Goal: Task Accomplishment & Management: Manage account settings

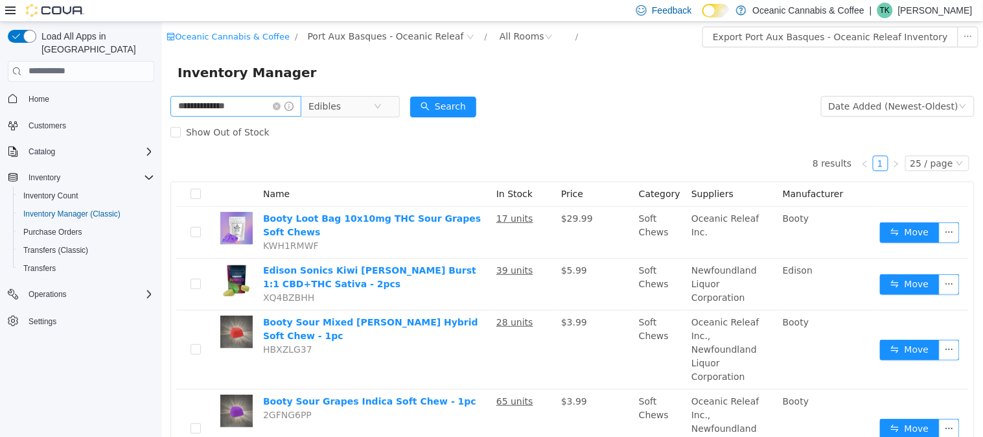
click at [288, 110] on span at bounding box center [282, 105] width 21 height 9
click at [280, 106] on icon "icon: close-circle" at bounding box center [276, 106] width 8 height 8
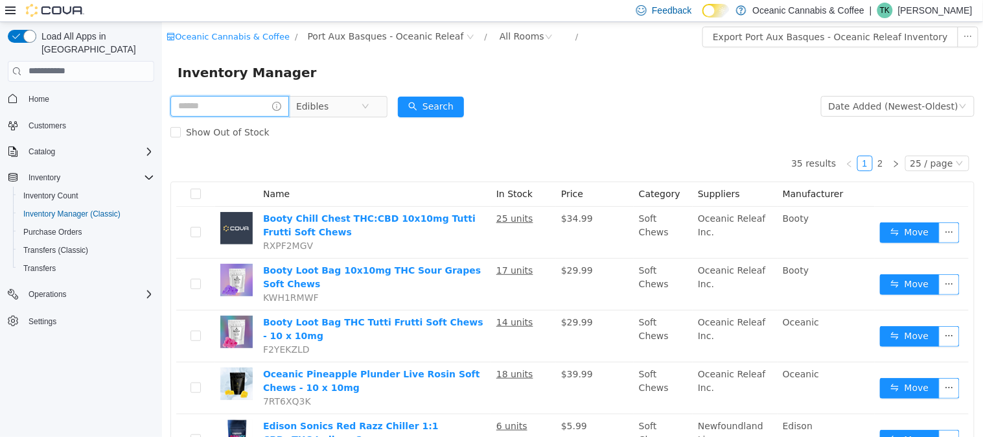
click at [241, 110] on input "text" at bounding box center [229, 105] width 119 height 21
click at [354, 110] on span "Edibles" at bounding box center [328, 105] width 65 height 19
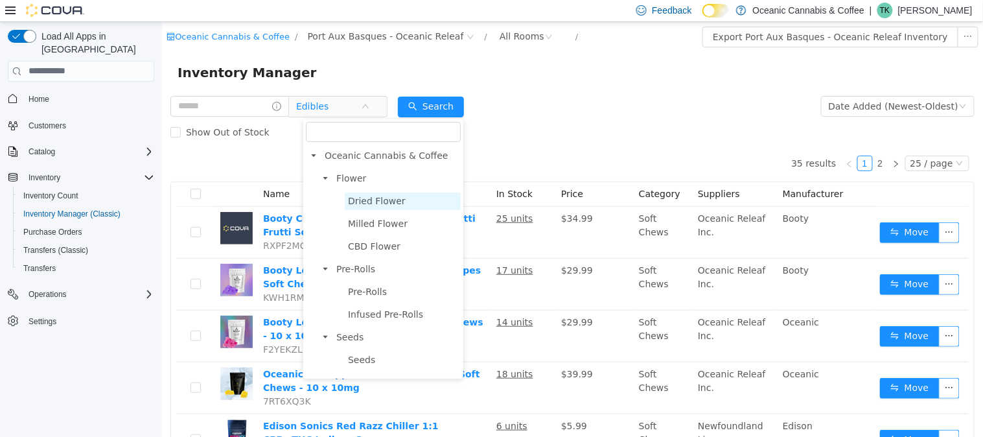
click at [369, 202] on span "Dried Flower" at bounding box center [376, 200] width 58 height 10
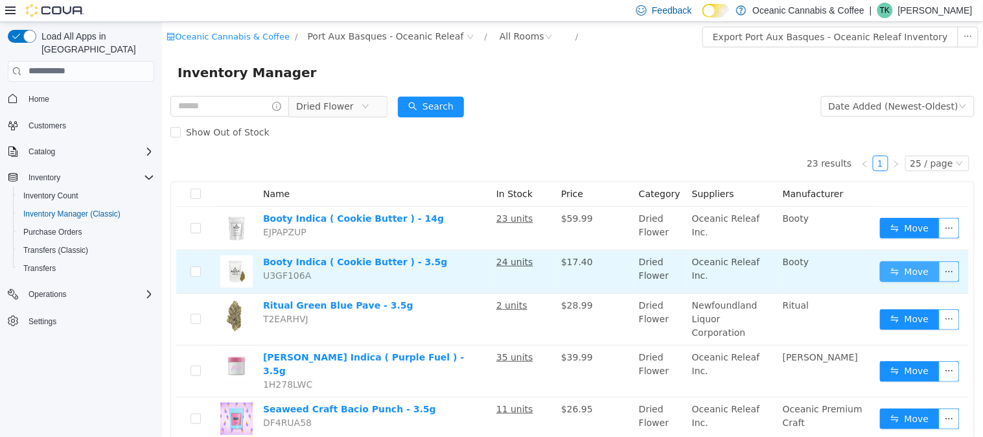
click at [894, 273] on button "Move" at bounding box center [909, 271] width 60 height 21
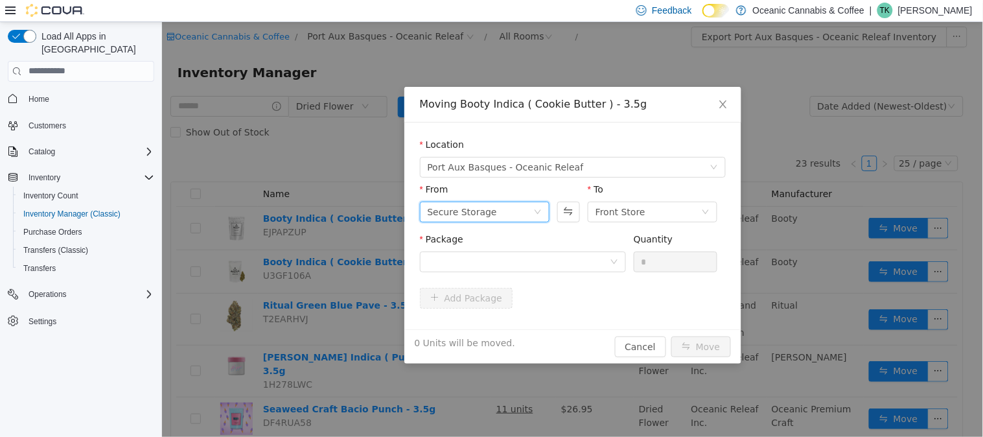
click at [529, 207] on div "Secure Storage" at bounding box center [480, 211] width 106 height 19
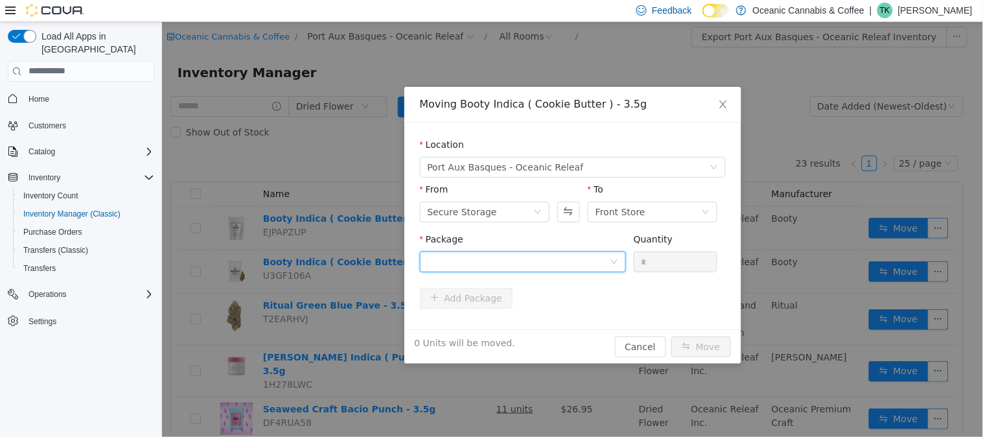
click at [557, 253] on div at bounding box center [518, 260] width 182 height 19
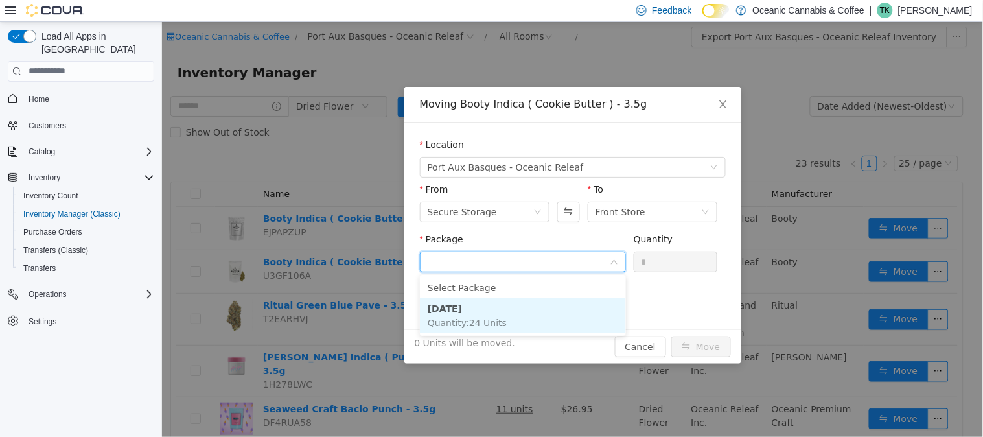
click at [535, 314] on li "[DATE] Quantity : 24 Units" at bounding box center [522, 314] width 206 height 35
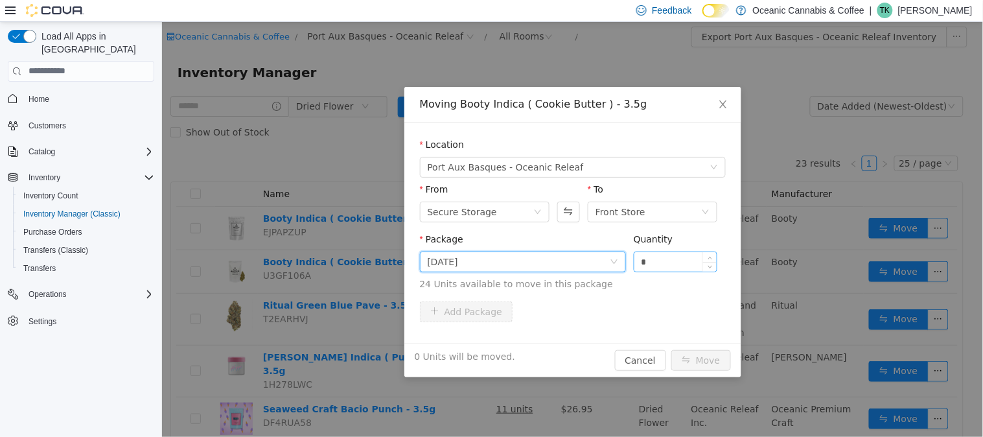
click at [688, 262] on input "*" at bounding box center [675, 260] width 83 height 19
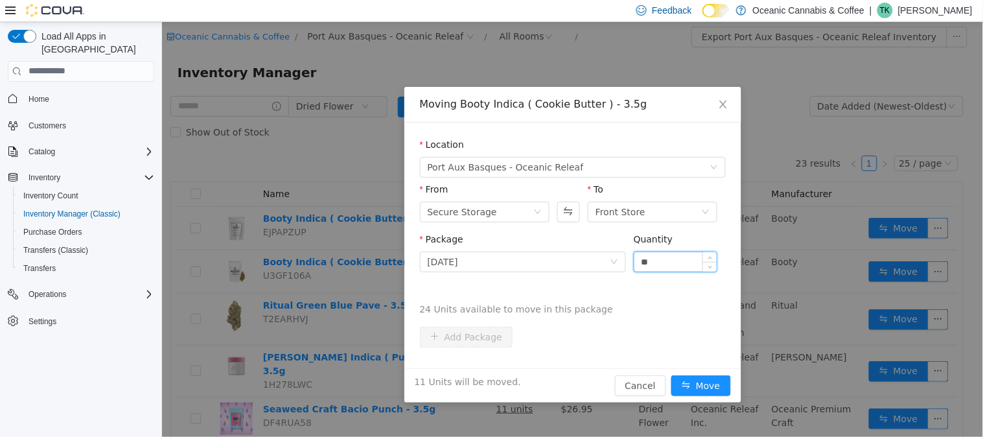
type input "*"
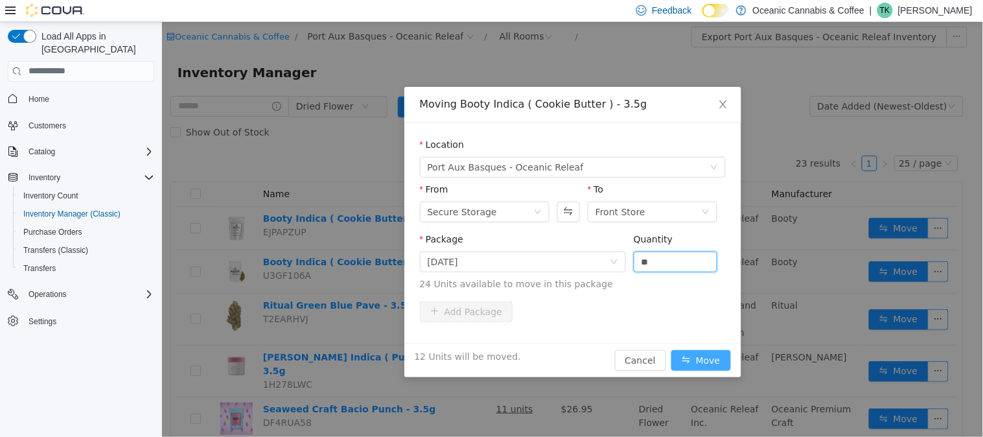
type input "**"
click at [700, 353] on button "Move" at bounding box center [701, 359] width 60 height 21
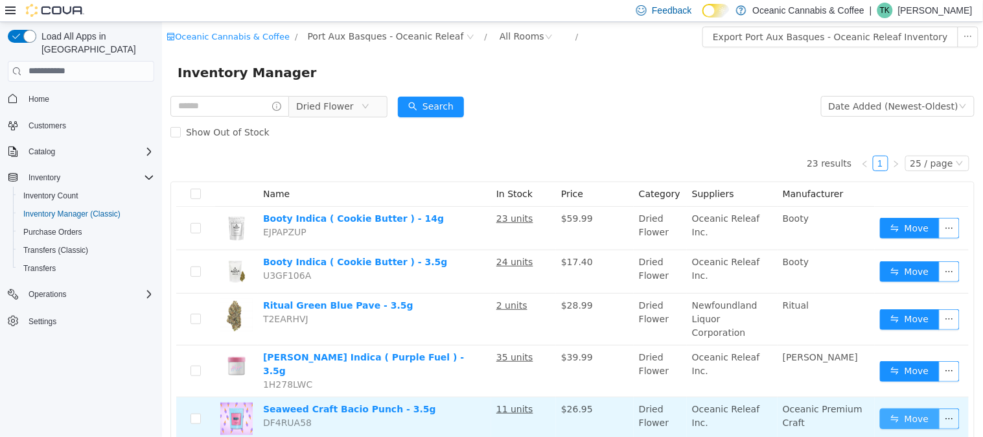
click at [907, 408] on button "Move" at bounding box center [909, 418] width 60 height 21
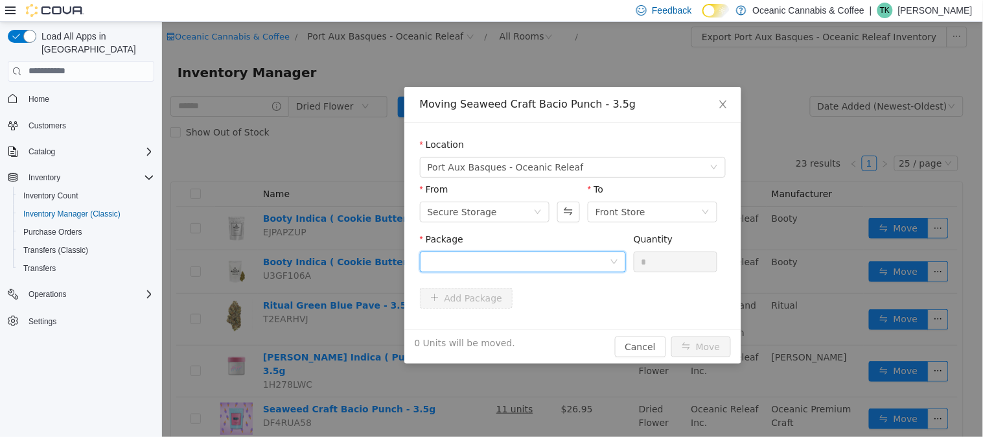
click at [562, 255] on div at bounding box center [518, 260] width 182 height 19
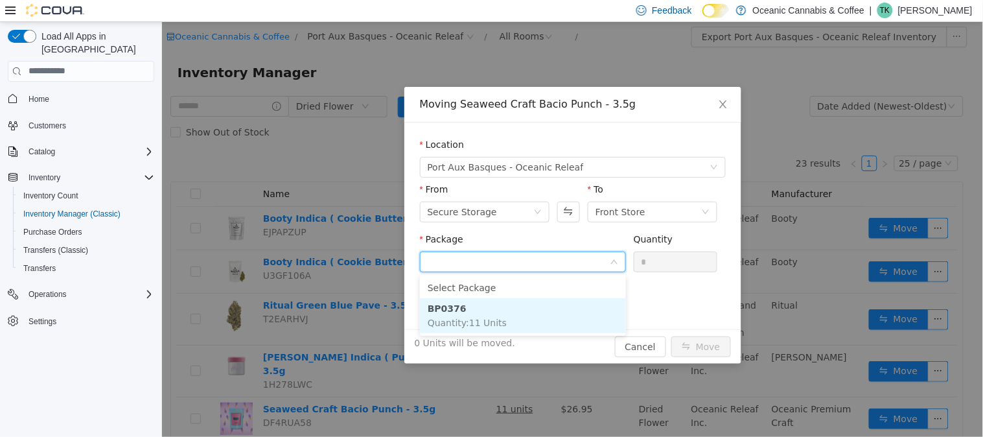
click at [513, 319] on li "BP0376 Quantity : 11 Units" at bounding box center [522, 314] width 206 height 35
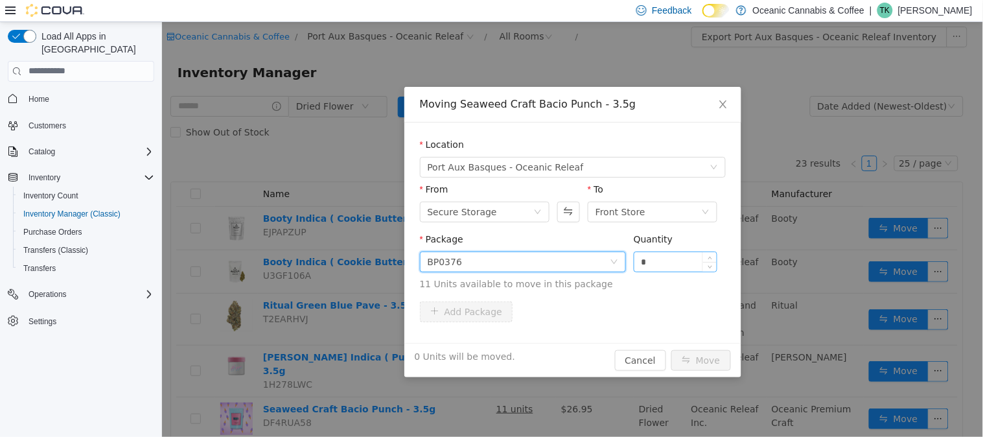
click at [676, 261] on input "*" at bounding box center [675, 260] width 83 height 19
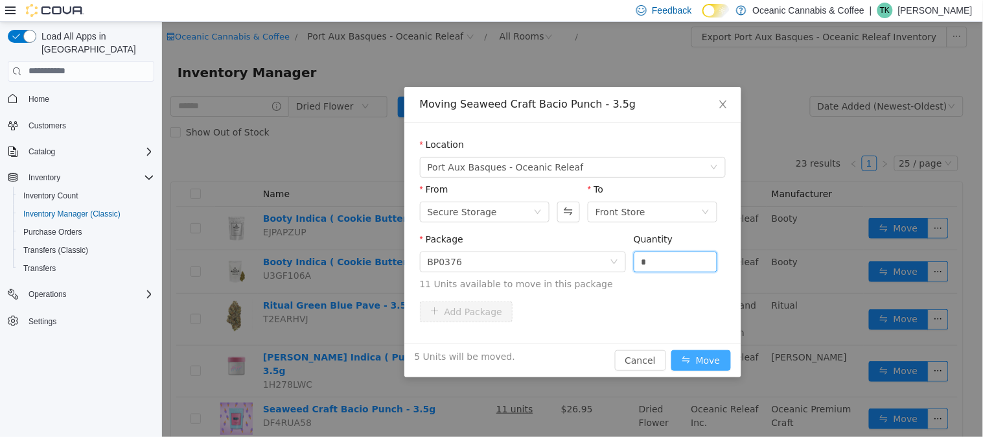
type input "*"
click at [710, 351] on button "Move" at bounding box center [701, 359] width 60 height 21
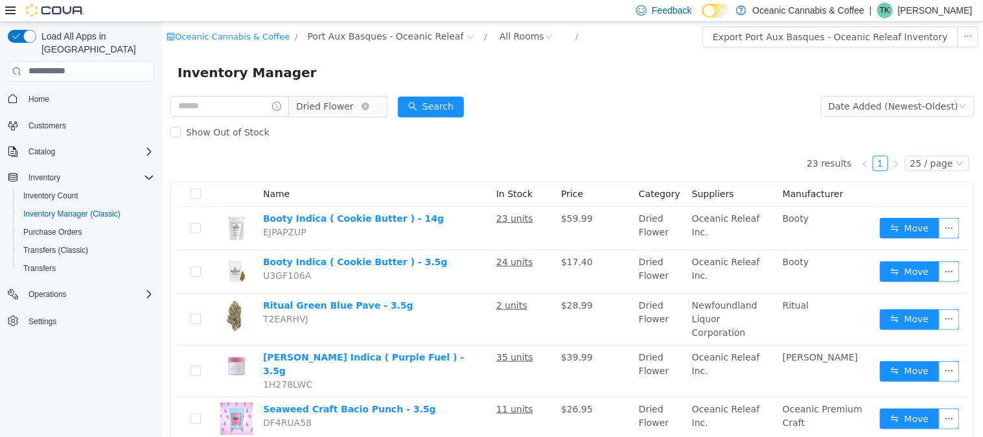
click at [348, 106] on span "Dried Flower" at bounding box center [325, 105] width 58 height 19
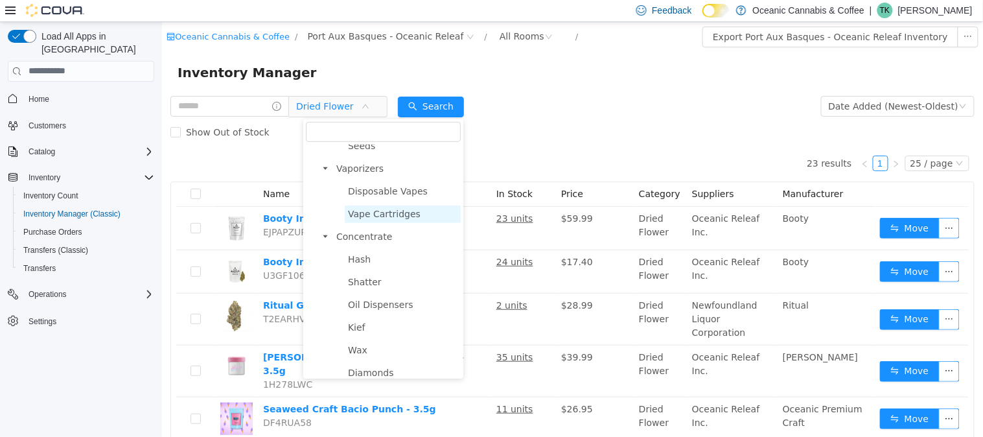
scroll to position [216, 0]
click at [389, 189] on span "Disposable Vapes" at bounding box center [387, 188] width 80 height 10
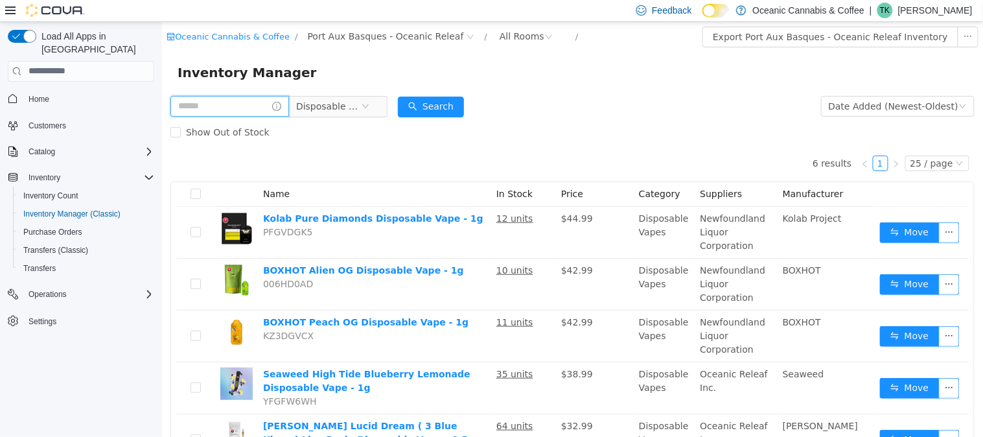
click at [211, 108] on input "text" at bounding box center [229, 105] width 119 height 21
type input "*********"
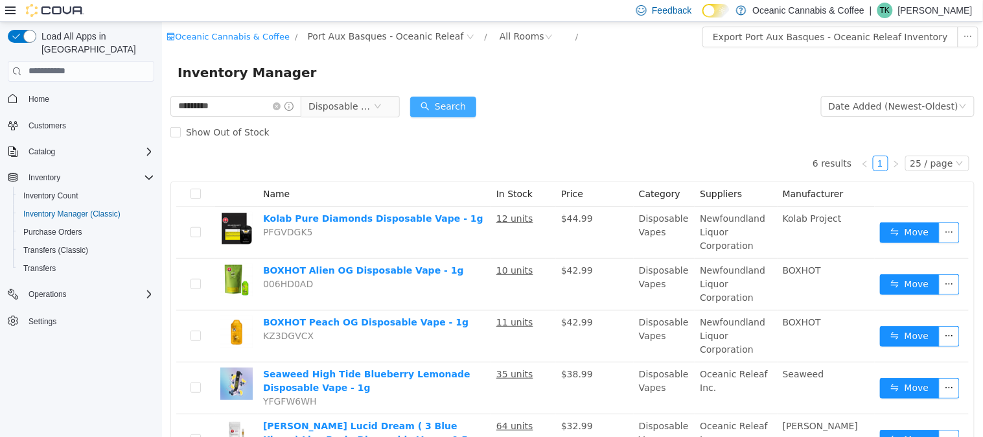
click at [453, 113] on button "Search" at bounding box center [443, 106] width 66 height 21
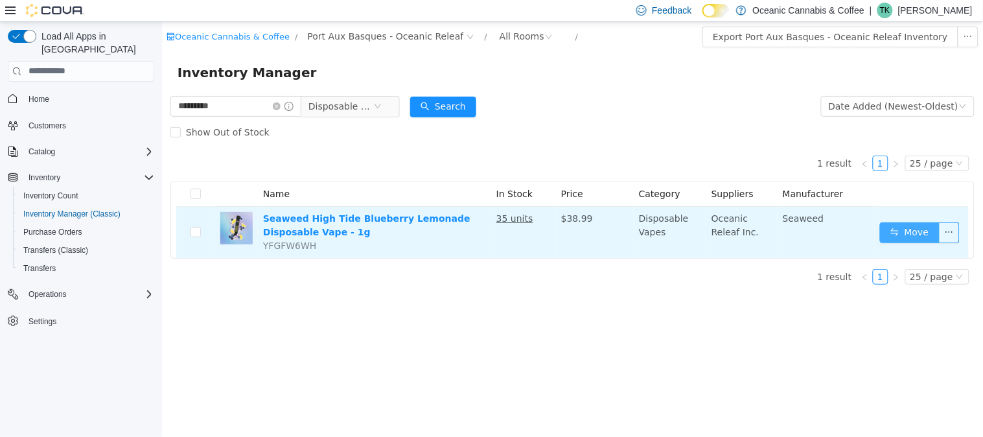
click at [904, 235] on button "Move" at bounding box center [909, 232] width 60 height 21
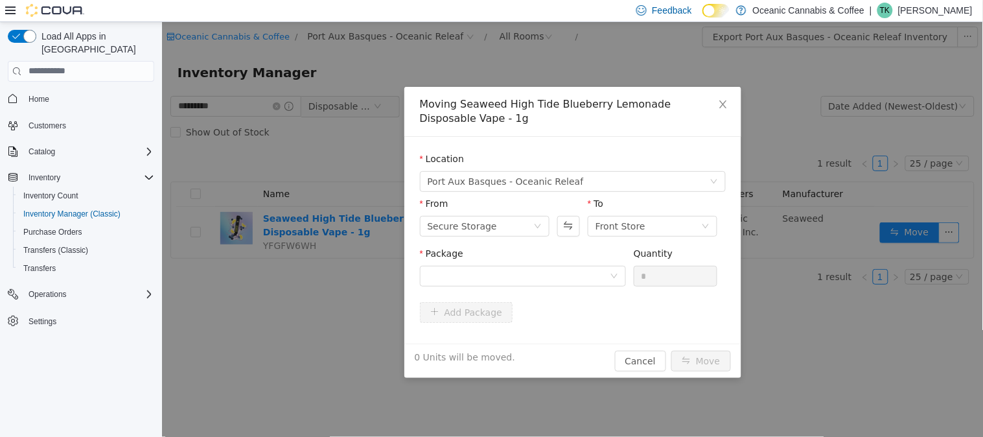
click at [531, 290] on div "Package" at bounding box center [522, 268] width 206 height 45
click at [529, 278] on div at bounding box center [518, 275] width 182 height 19
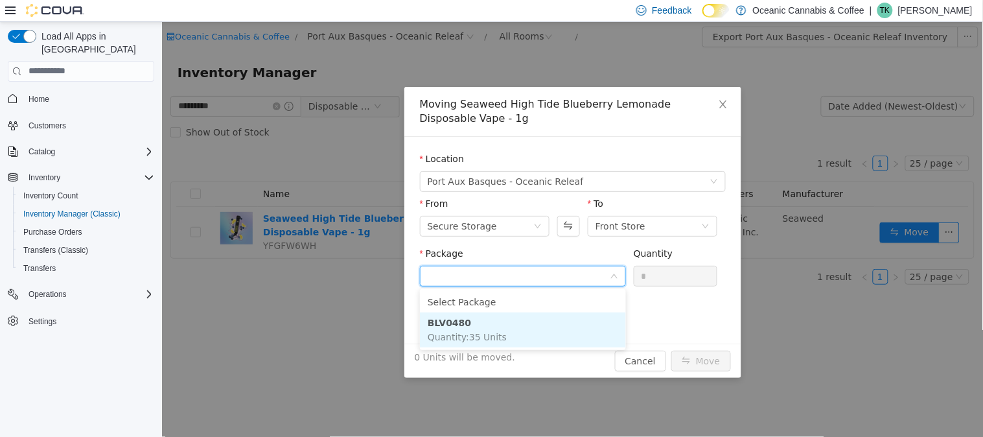
click at [509, 325] on li "BLV0480 Quantity : 35 Units" at bounding box center [522, 329] width 206 height 35
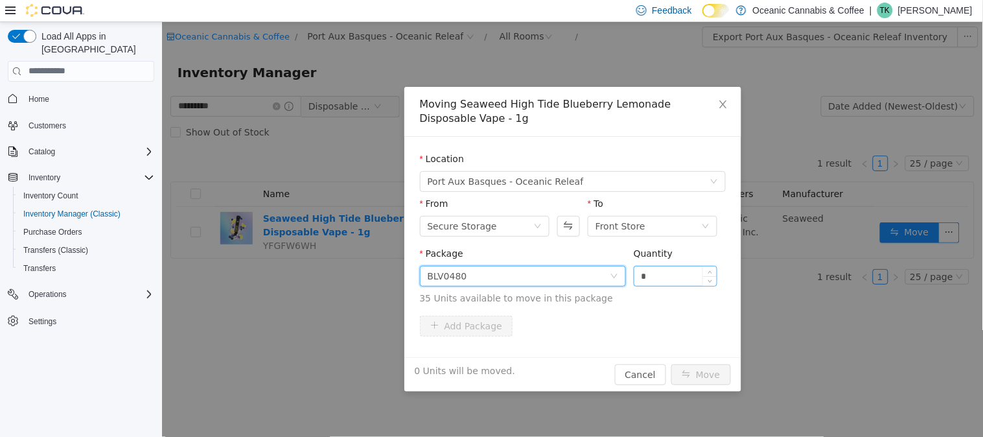
click at [688, 275] on input "*" at bounding box center [675, 275] width 83 height 19
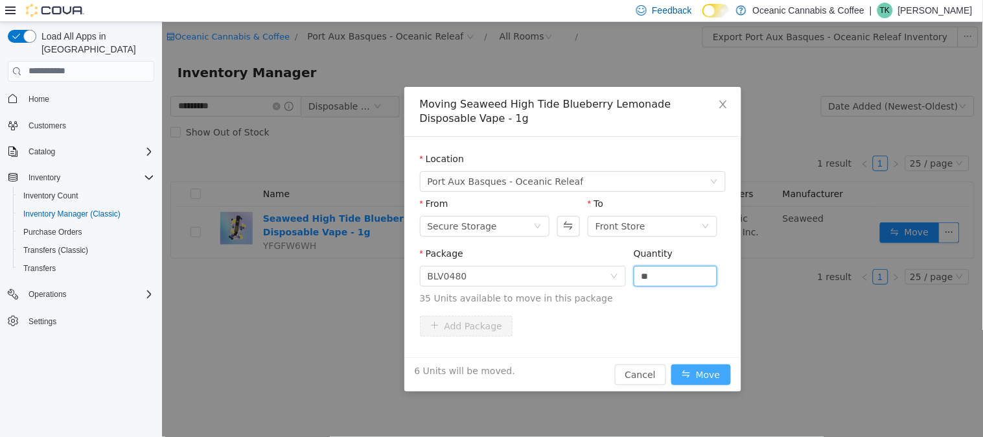
type input "*"
click at [693, 378] on button "Move" at bounding box center [701, 374] width 60 height 21
